Goal: Task Accomplishment & Management: Use online tool/utility

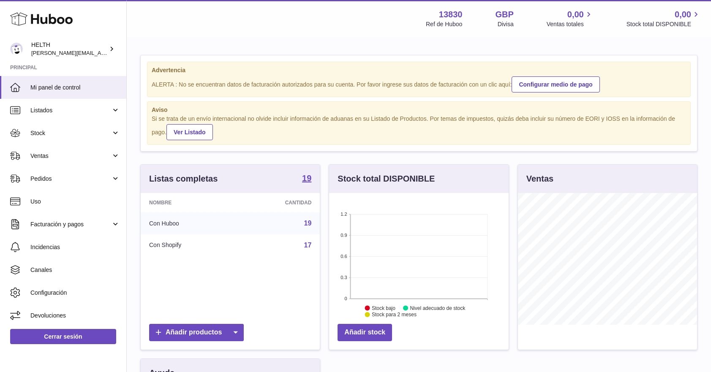
scroll to position [132, 180]
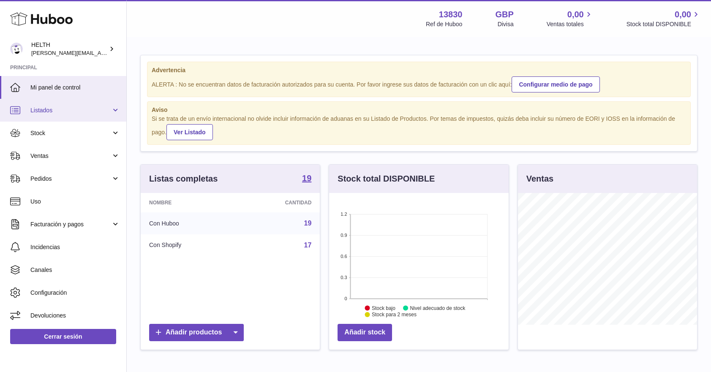
click at [82, 111] on span "Listados" at bounding box center [70, 111] width 81 height 8
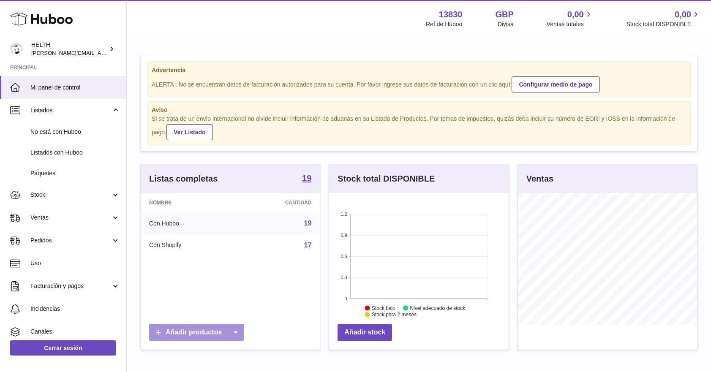
click at [237, 328] on icon at bounding box center [235, 332] width 17 height 17
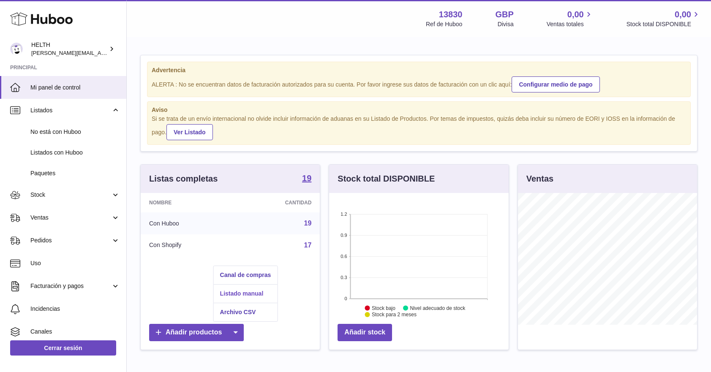
click at [231, 287] on link "Listado manual" at bounding box center [246, 294] width 64 height 18
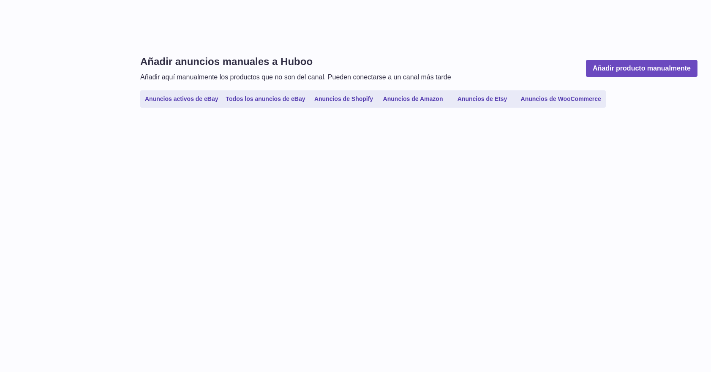
select select
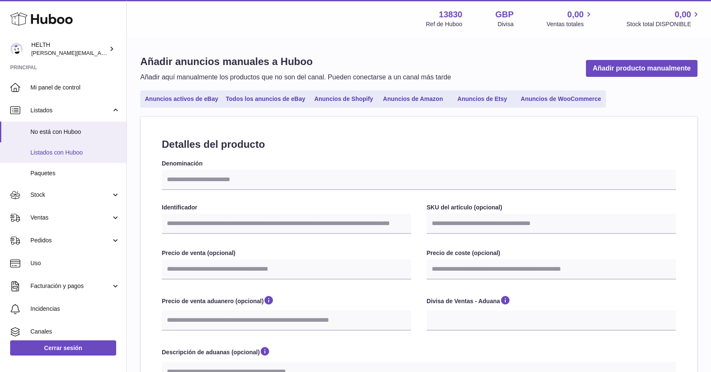
click at [64, 149] on span "Listados con Huboo" at bounding box center [75, 153] width 90 height 8
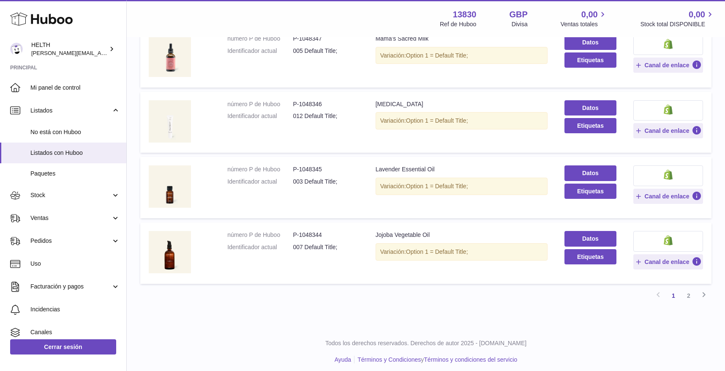
scroll to position [516, 0]
